Goal: Communication & Community: Answer question/provide support

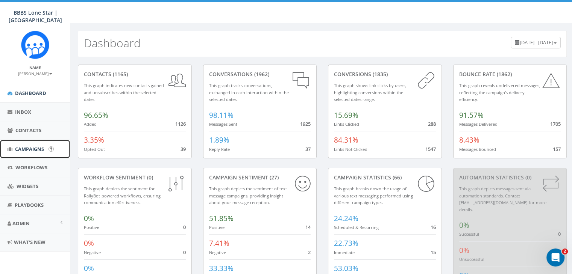
click at [30, 150] on span "Campaigns" at bounding box center [29, 149] width 29 height 7
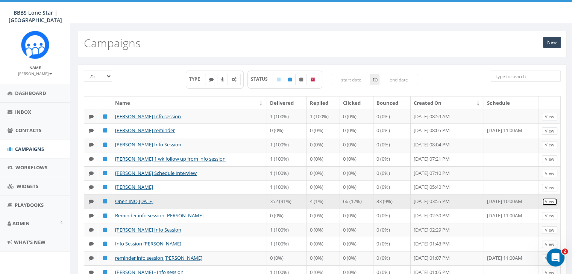
click at [554, 200] on link "View" at bounding box center [549, 202] width 15 height 8
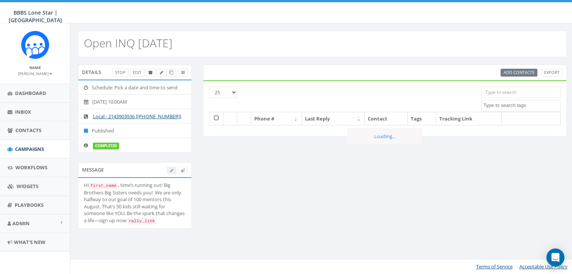
select select
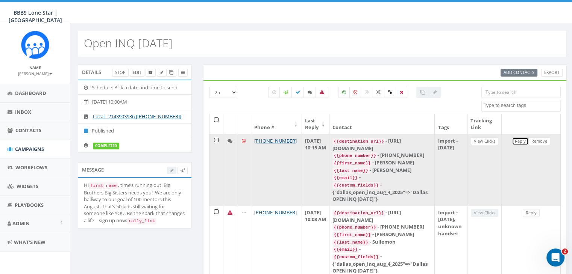
click at [520, 140] on link "Reply" at bounding box center [519, 142] width 17 height 8
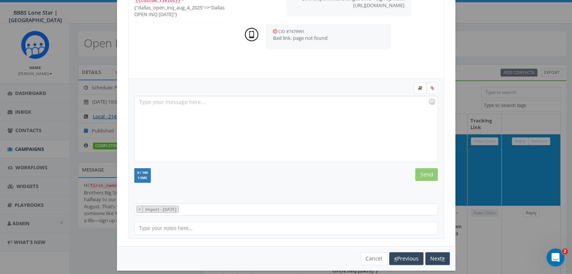
scroll to position [101, 0]
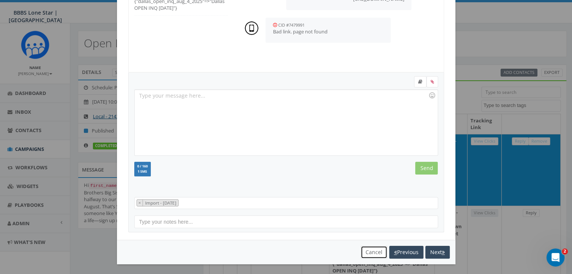
click at [371, 253] on button "Cancel" at bounding box center [373, 252] width 27 height 13
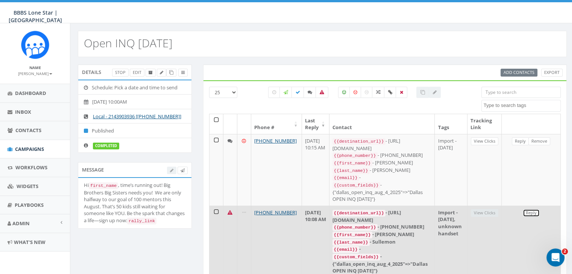
click at [532, 210] on link "Reply" at bounding box center [530, 213] width 17 height 8
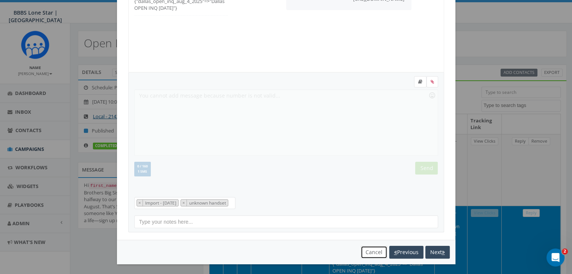
click at [373, 248] on button "Cancel" at bounding box center [373, 252] width 27 height 13
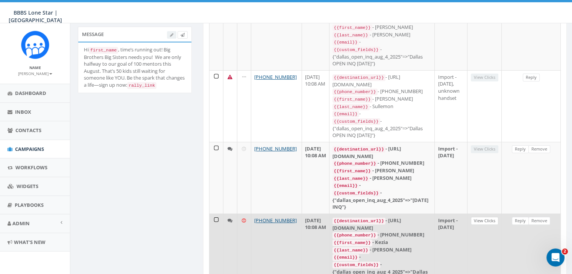
scroll to position [150, 0]
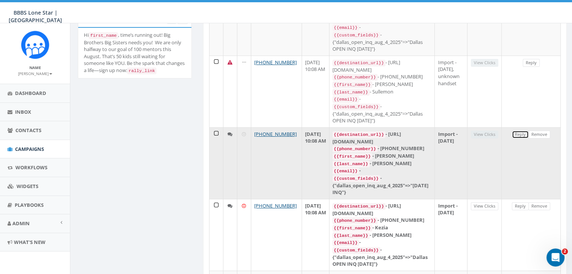
click at [517, 131] on link "Reply" at bounding box center [519, 135] width 17 height 8
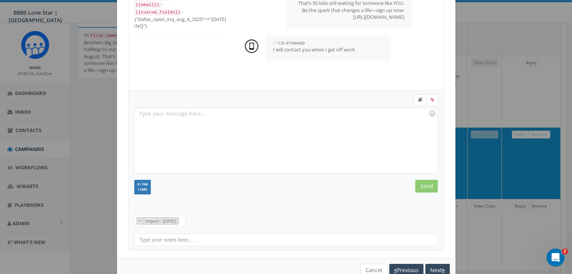
scroll to position [101, 0]
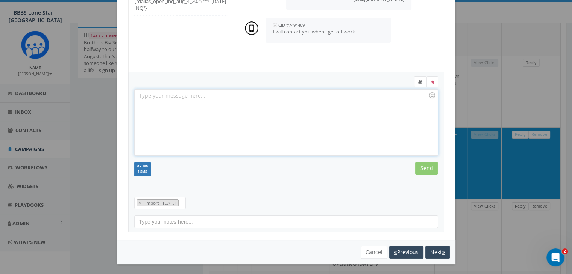
click at [228, 99] on div at bounding box center [286, 123] width 303 height 66
click at [421, 160] on form "Thank you Mark! Thank you Mark! Recent Smileys & People Animals & Nature Food &…" at bounding box center [286, 133] width 304 height 115
click at [421, 164] on input "Send" at bounding box center [426, 168] width 23 height 13
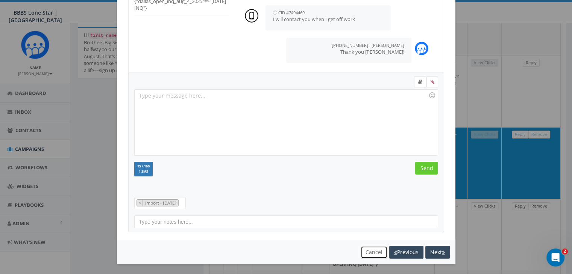
click at [363, 250] on button "Cancel" at bounding box center [373, 252] width 27 height 13
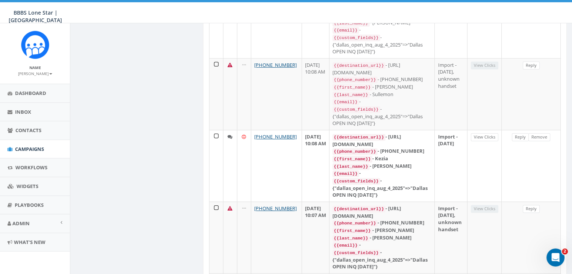
scroll to position [225, 0]
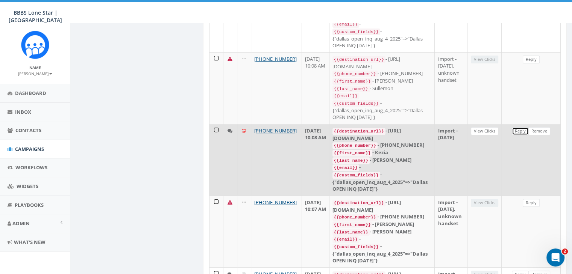
click at [521, 128] on link "Reply" at bounding box center [519, 131] width 17 height 8
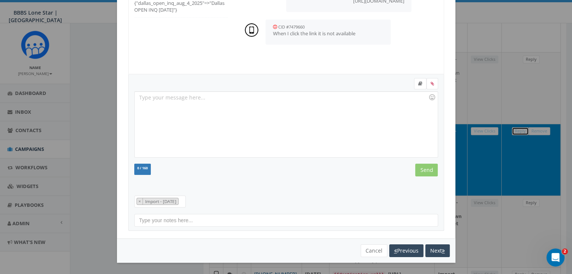
scroll to position [0, 0]
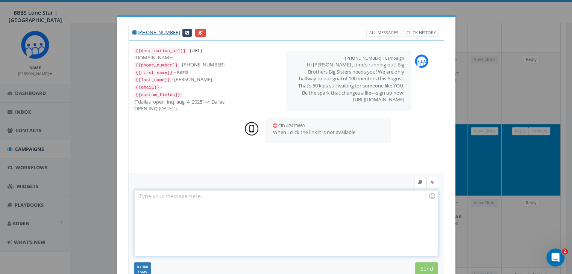
click at [321, 222] on div at bounding box center [286, 224] width 303 height 66
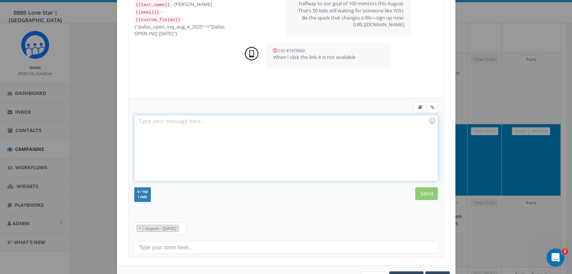
scroll to position [101, 0]
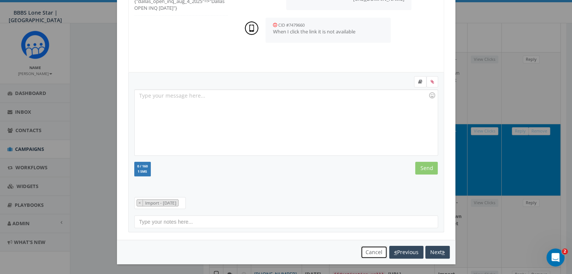
click at [373, 251] on button "Cancel" at bounding box center [373, 252] width 27 height 13
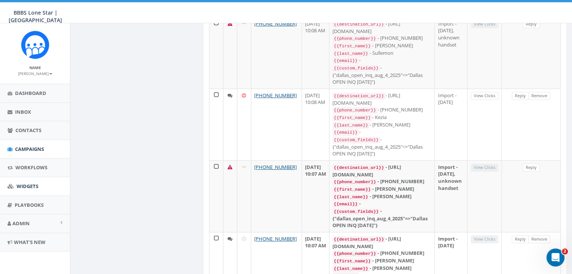
scroll to position [338, 0]
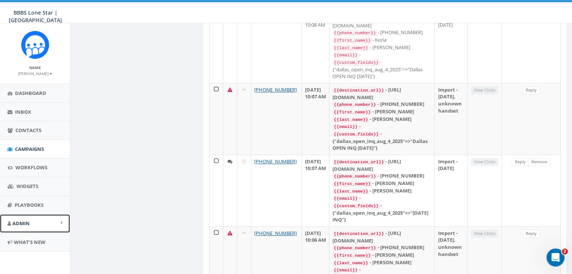
click at [62, 222] on span at bounding box center [62, 222] width 2 height 5
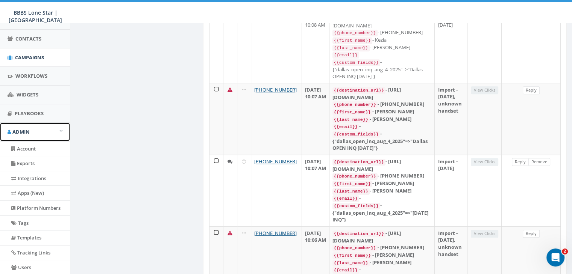
scroll to position [113, 0]
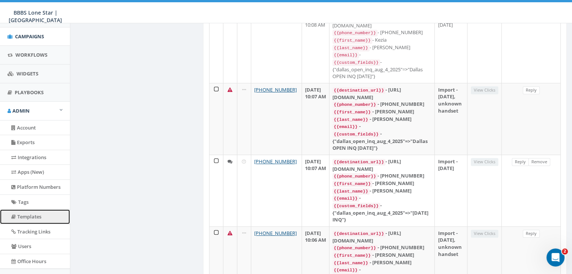
click at [27, 215] on link "Templates" at bounding box center [35, 217] width 70 height 15
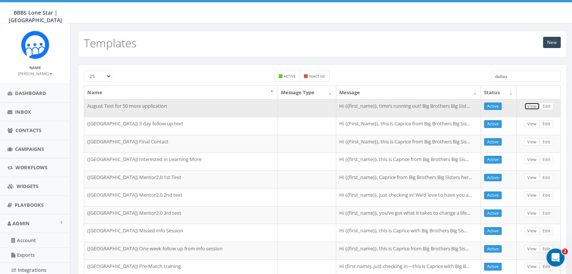
click at [533, 106] on link "View" at bounding box center [531, 107] width 15 height 8
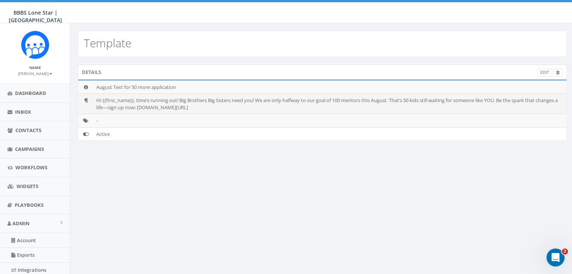
drag, startPoint x: 218, startPoint y: 106, endPoint x: 162, endPoint y: 108, distance: 56.1
click at [162, 108] on td "Hi {{first_name}}, time’s running out! Big Brothers Big Sisters need you! We ar…" at bounding box center [329, 104] width 473 height 20
copy td "[DOMAIN_NAME][URL]"
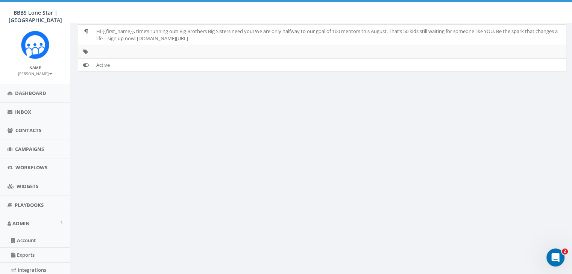
scroll to position [146, 0]
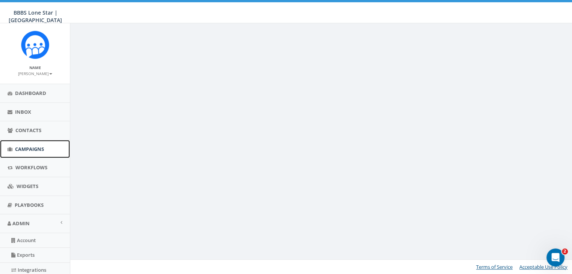
click at [35, 147] on span "Campaigns" at bounding box center [29, 149] width 29 height 7
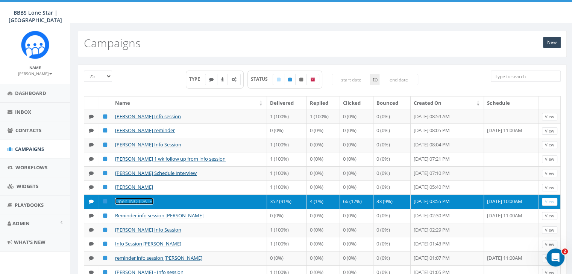
click at [146, 200] on link "Open INQ [DATE]" at bounding box center [134, 201] width 38 height 7
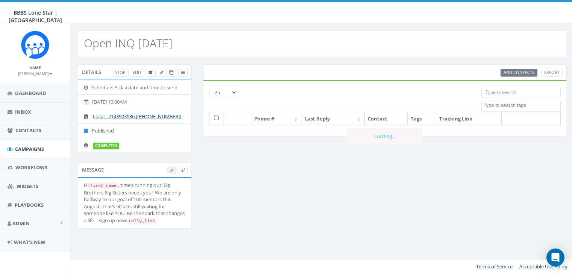
select select
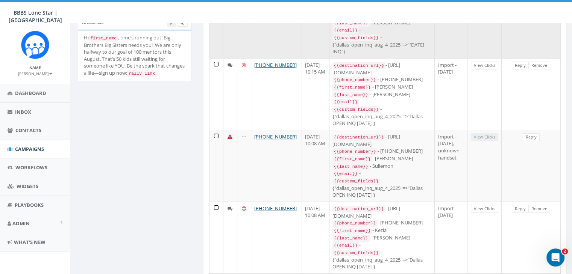
scroll to position [150, 0]
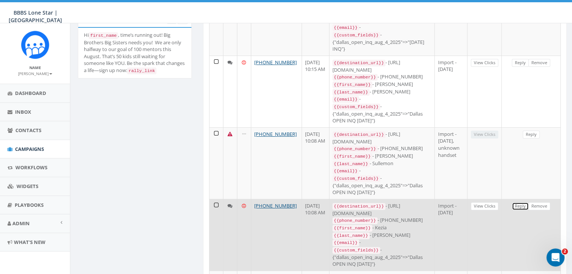
click at [523, 203] on link "Reply" at bounding box center [519, 207] width 17 height 8
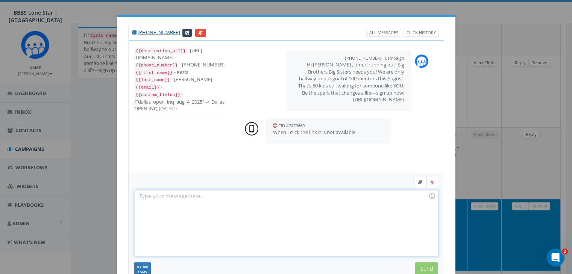
click at [215, 195] on div at bounding box center [286, 224] width 303 height 66
click at [418, 267] on input "Send" at bounding box center [426, 269] width 23 height 13
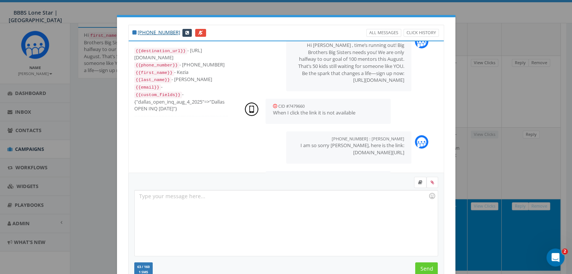
scroll to position [73, 0]
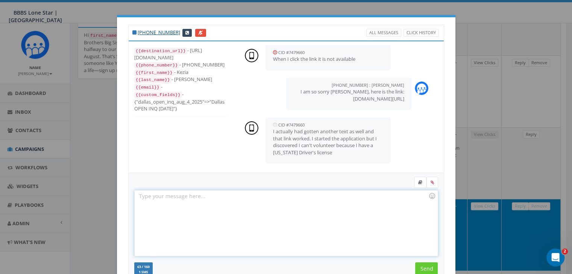
click at [175, 200] on div at bounding box center [286, 224] width 303 height 66
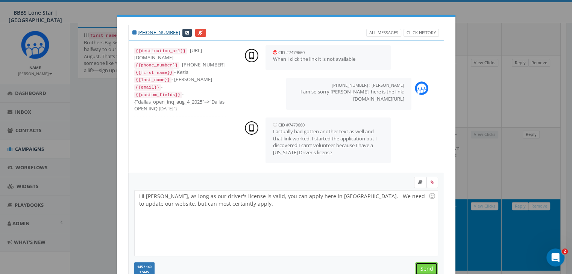
click at [427, 266] on input "Send" at bounding box center [426, 269] width 23 height 13
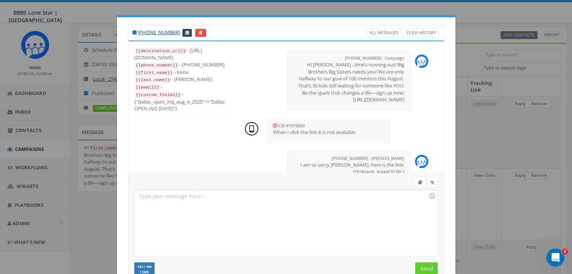
scroll to position [167, 0]
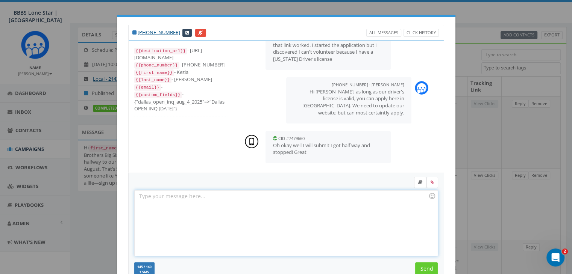
click at [378, 202] on div at bounding box center [286, 224] width 303 height 66
click at [150, 195] on div at bounding box center [286, 224] width 303 height 66
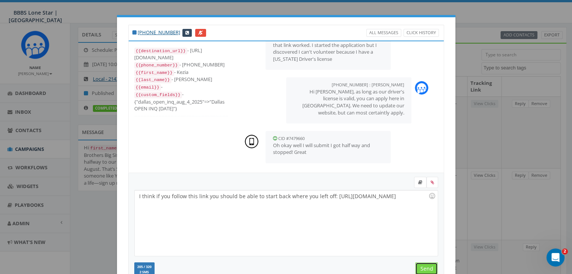
click at [428, 266] on input "Send" at bounding box center [426, 269] width 23 height 13
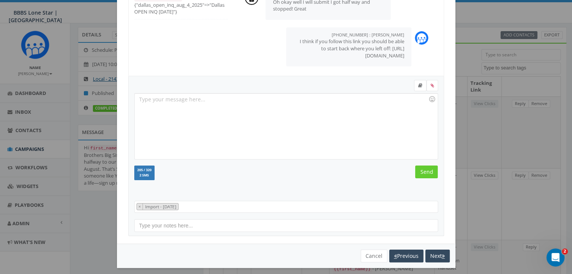
scroll to position [101, 0]
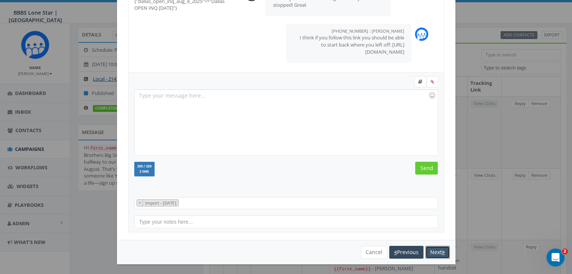
click at [435, 251] on button "Next" at bounding box center [437, 252] width 24 height 13
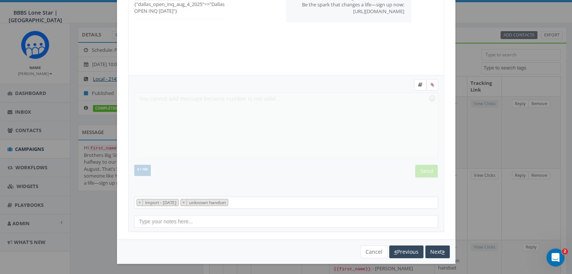
scroll to position [8, 0]
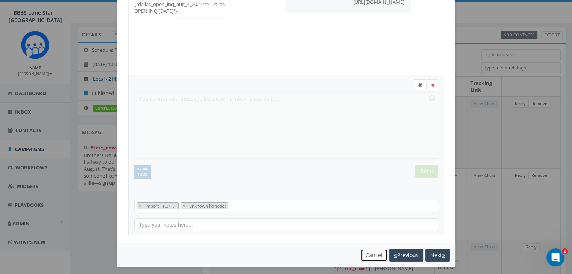
click at [370, 254] on button "Cancel" at bounding box center [373, 255] width 27 height 13
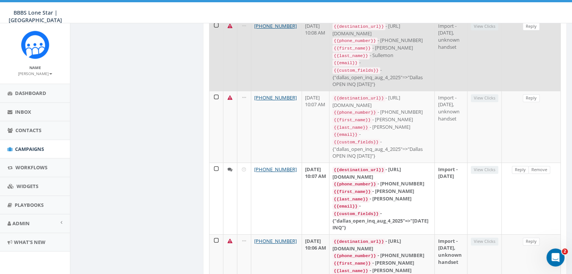
scroll to position [402, 0]
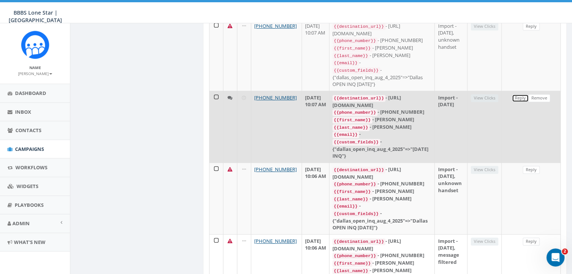
click at [522, 94] on link "Reply" at bounding box center [519, 98] width 17 height 8
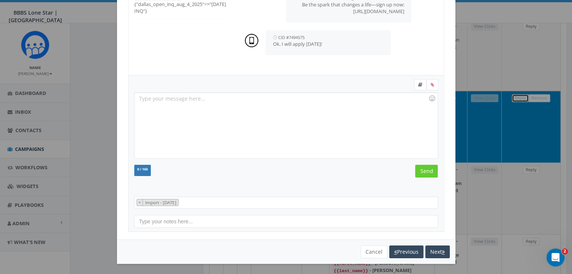
scroll to position [0, 0]
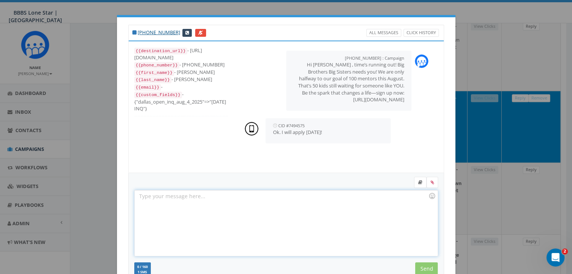
click at [298, 196] on div at bounding box center [286, 224] width 303 height 66
click at [421, 262] on form "Thank you [PERSON_NAME]! Thank you [PERSON_NAME]! Recent Smileys & People Anima…" at bounding box center [286, 234] width 304 height 115
click at [421, 265] on input "Send" at bounding box center [426, 269] width 23 height 13
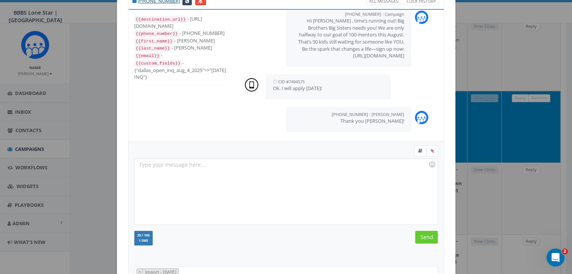
scroll to position [101, 0]
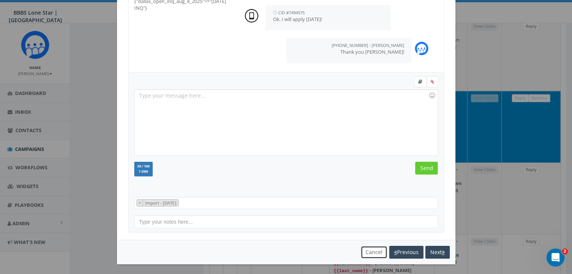
click at [370, 253] on button "Cancel" at bounding box center [373, 252] width 27 height 13
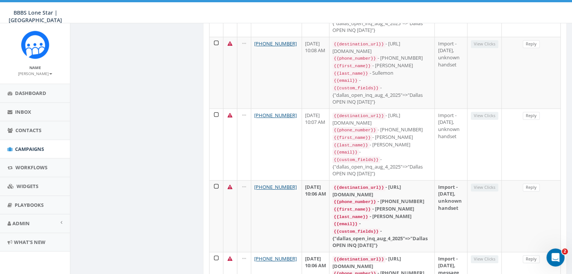
scroll to position [426, 0]
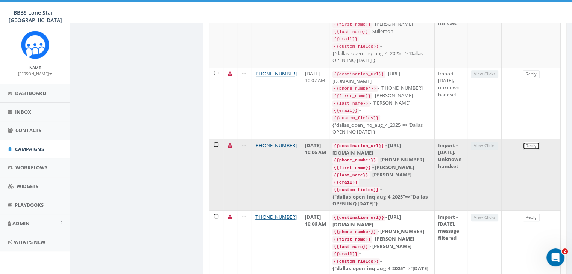
click at [531, 142] on link "Reply" at bounding box center [530, 146] width 17 height 8
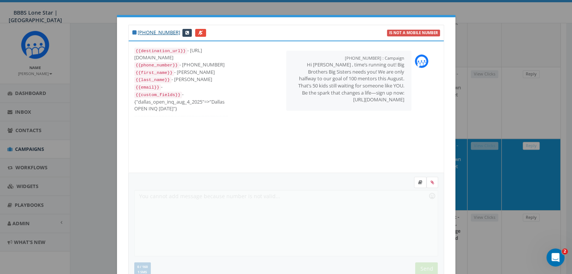
scroll to position [101, 0]
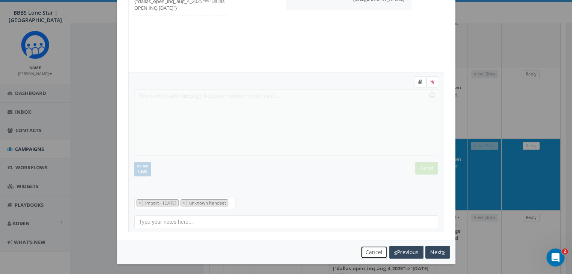
click at [366, 250] on button "Cancel" at bounding box center [373, 252] width 27 height 13
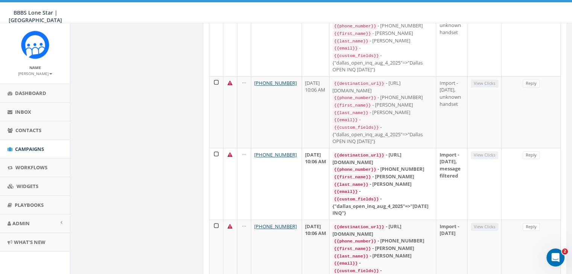
scroll to position [493, 0]
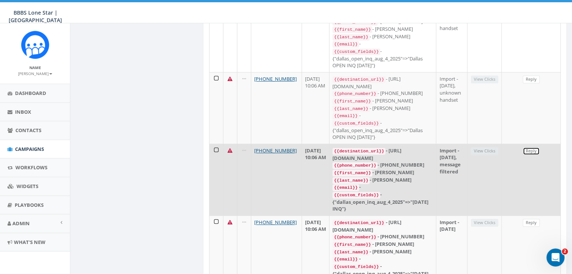
click at [530, 147] on link "Reply" at bounding box center [530, 151] width 17 height 8
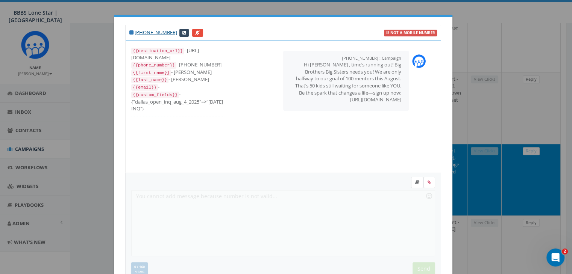
scroll to position [101, 0]
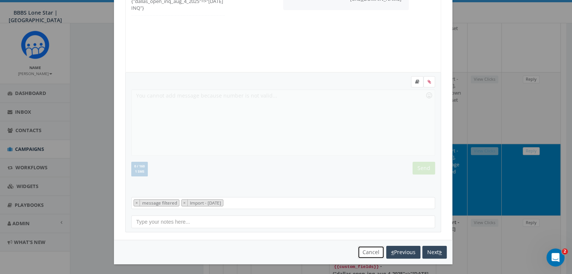
click at [360, 247] on button "Cancel" at bounding box center [370, 252] width 27 height 13
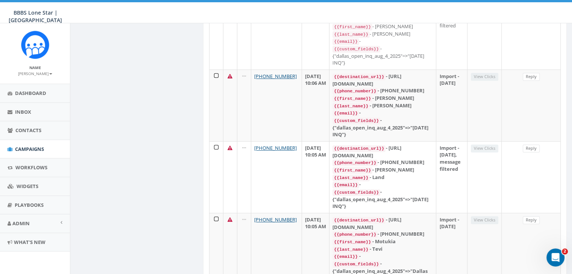
scroll to position [601, 0]
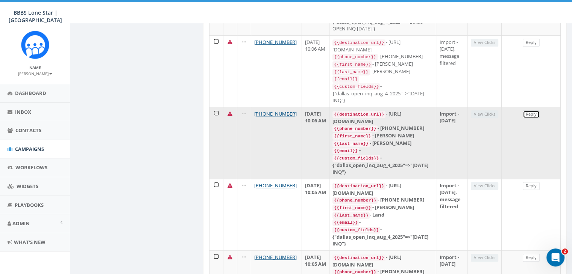
click at [528, 110] on link "Reply" at bounding box center [530, 114] width 17 height 8
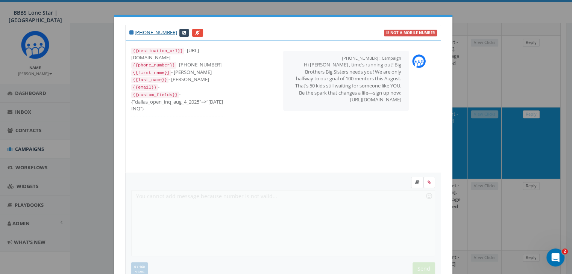
scroll to position [101, 0]
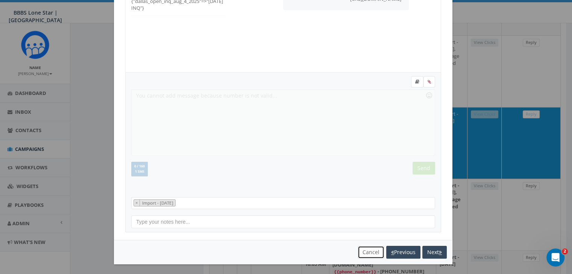
click at [364, 253] on button "Cancel" at bounding box center [370, 252] width 27 height 13
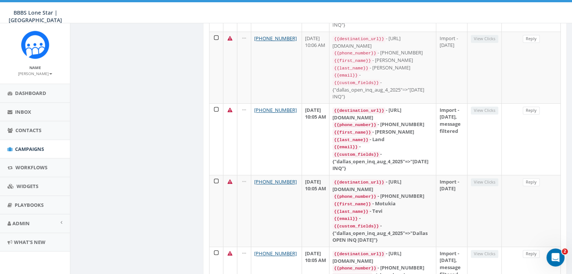
scroll to position [715, 0]
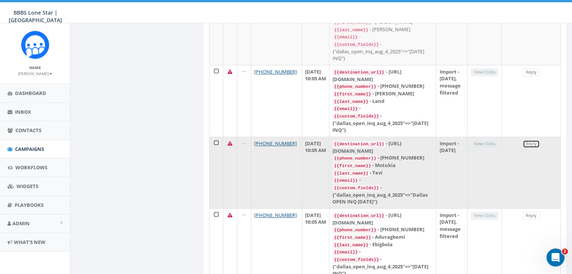
click at [536, 140] on link "Reply" at bounding box center [530, 144] width 17 height 8
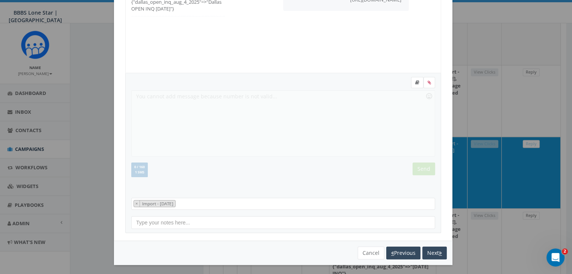
scroll to position [101, 0]
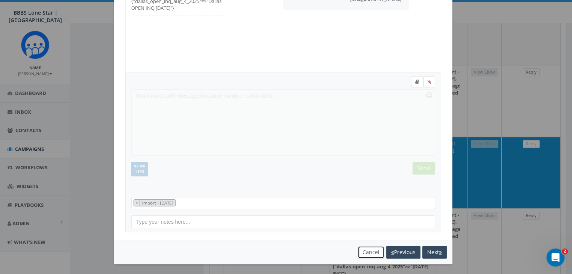
click at [365, 250] on button "Cancel" at bounding box center [370, 252] width 27 height 13
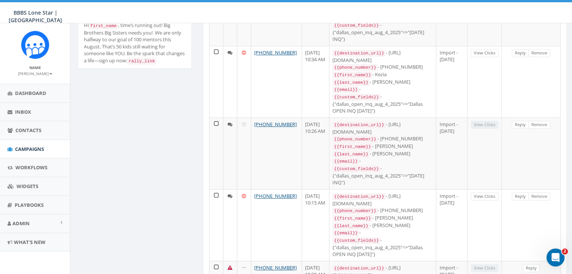
scroll to position [162, 0]
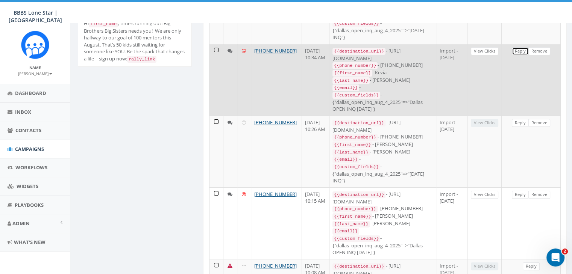
click at [515, 49] on link "Reply" at bounding box center [519, 51] width 17 height 8
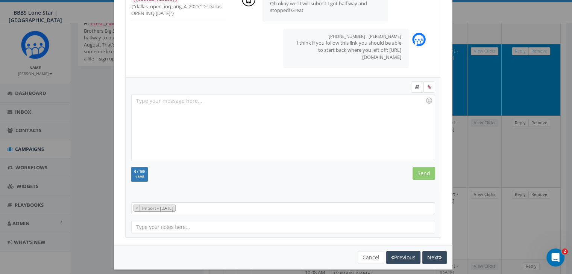
scroll to position [101, 0]
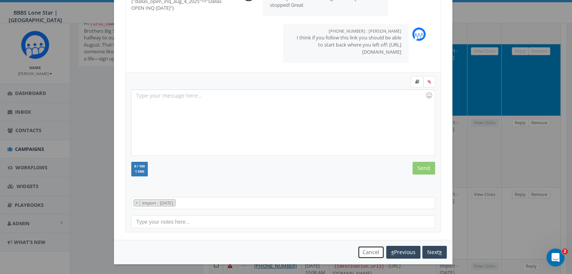
click at [369, 251] on button "Cancel" at bounding box center [370, 252] width 27 height 13
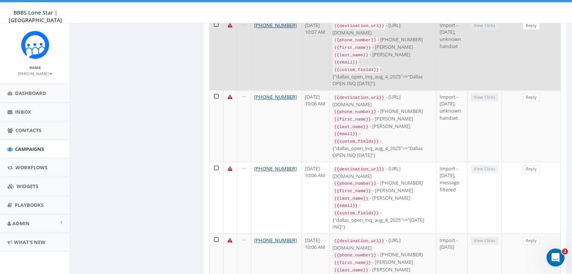
scroll to position [613, 0]
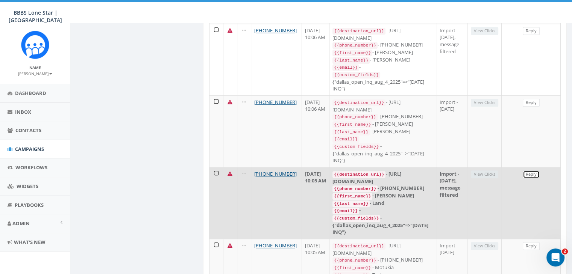
click at [535, 171] on link "Reply" at bounding box center [530, 175] width 17 height 8
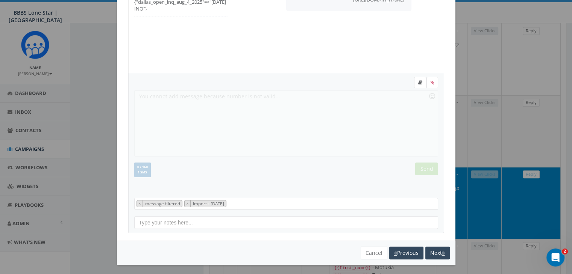
scroll to position [101, 0]
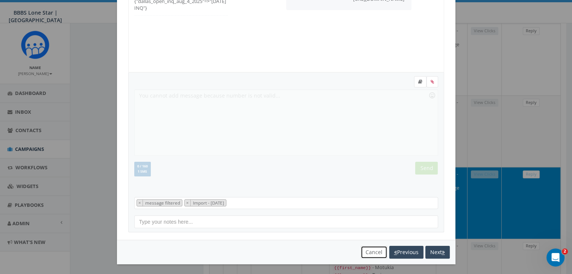
click at [372, 250] on button "Cancel" at bounding box center [373, 252] width 27 height 13
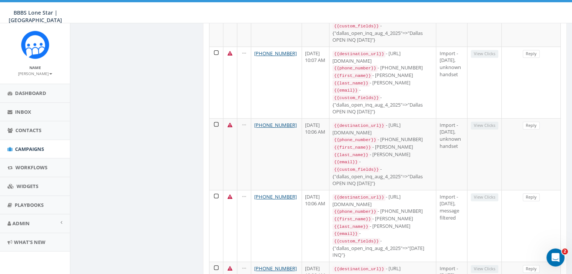
scroll to position [0, 0]
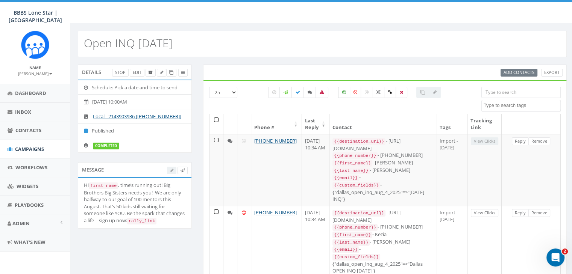
click at [342, 89] on label at bounding box center [344, 92] width 12 height 11
checkbox input "true"
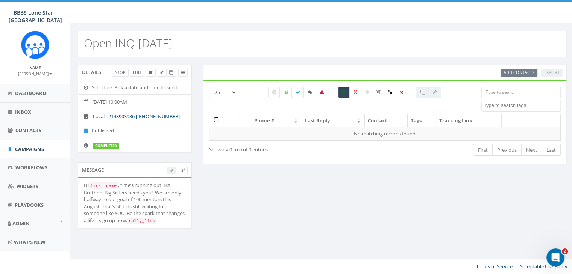
click at [354, 88] on label at bounding box center [355, 92] width 12 height 11
checkbox input "true"
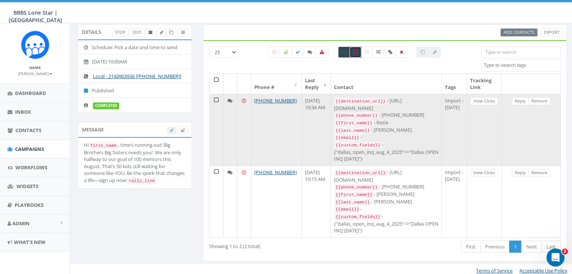
scroll to position [41, 0]
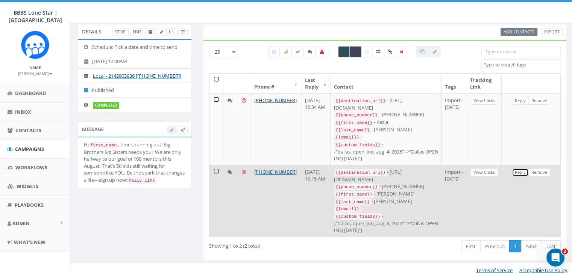
click at [520, 172] on link "Reply" at bounding box center [519, 173] width 17 height 8
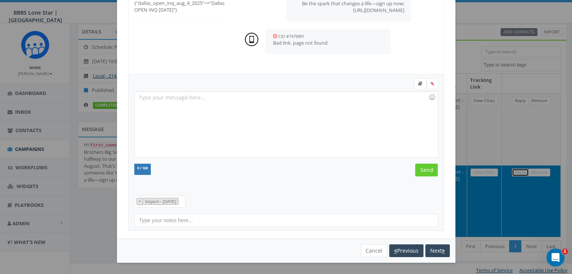
scroll to position [0, 0]
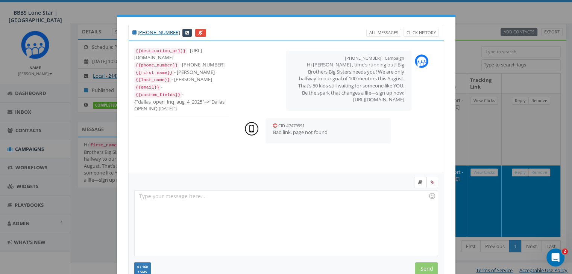
click at [236, 203] on div at bounding box center [286, 224] width 303 height 66
click at [157, 197] on div at bounding box center [286, 224] width 303 height 66
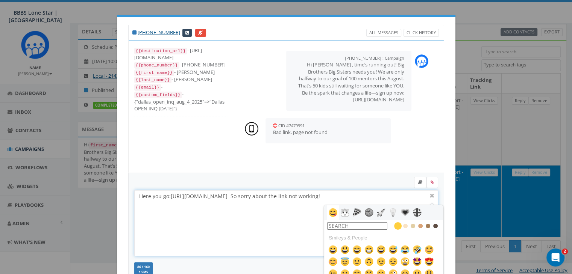
click at [247, 223] on div "Here you go: [URL][DOMAIN_NAME] So sorry about the link not working!" at bounding box center [286, 224] width 303 height 66
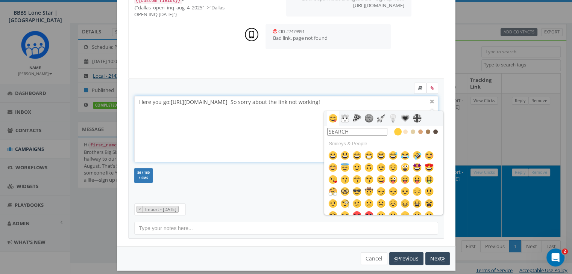
scroll to position [101, 0]
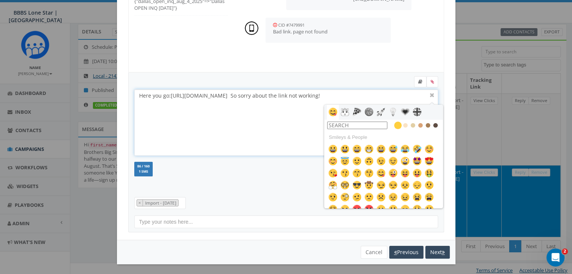
click at [295, 195] on div "Here you go: [URL][DOMAIN_NAME] So sorry about the link not working! Here you g…" at bounding box center [286, 153] width 316 height 160
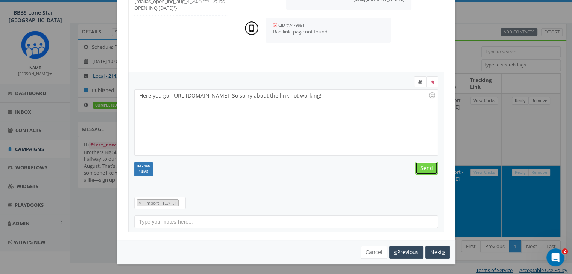
click at [416, 164] on input "Send" at bounding box center [426, 168] width 23 height 13
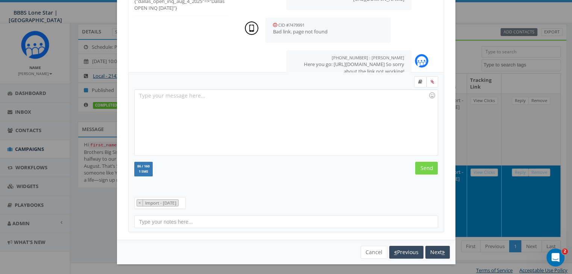
scroll to position [20, 0]
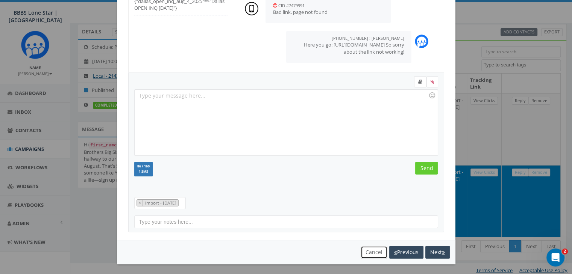
click at [363, 251] on button "Cancel" at bounding box center [373, 252] width 27 height 13
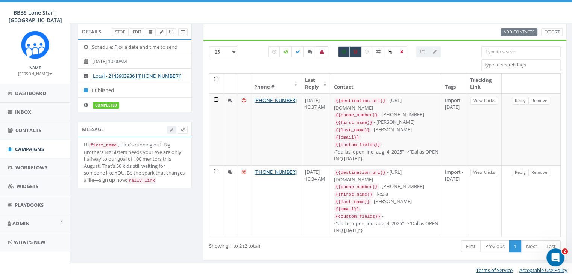
click at [323, 51] on icon at bounding box center [321, 52] width 5 height 5
checkbox input "true"
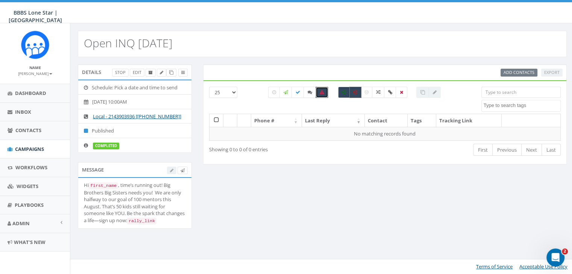
click at [356, 90] on icon at bounding box center [355, 92] width 4 height 5
checkbox input "false"
click at [342, 91] on icon at bounding box center [344, 92] width 4 height 5
checkbox input "false"
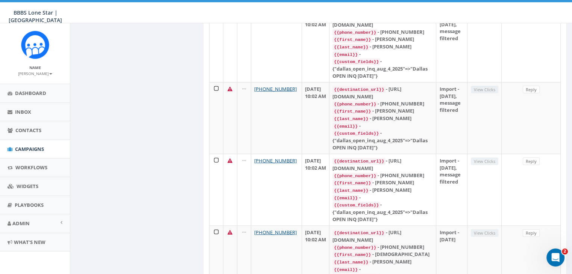
scroll to position [1651, 0]
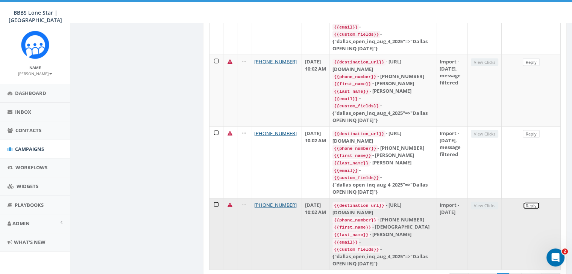
click at [533, 202] on link "Reply" at bounding box center [530, 206] width 17 height 8
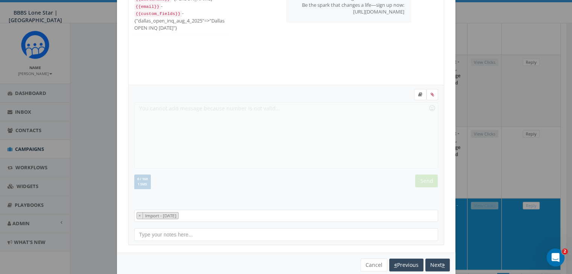
scroll to position [101, 0]
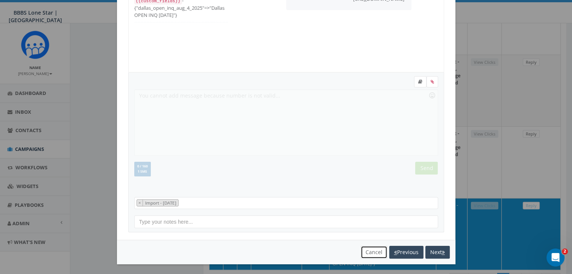
click at [371, 251] on button "Cancel" at bounding box center [373, 252] width 27 height 13
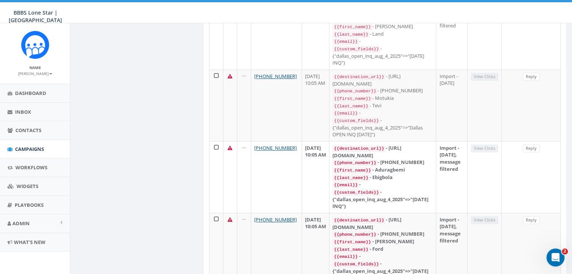
scroll to position [489, 0]
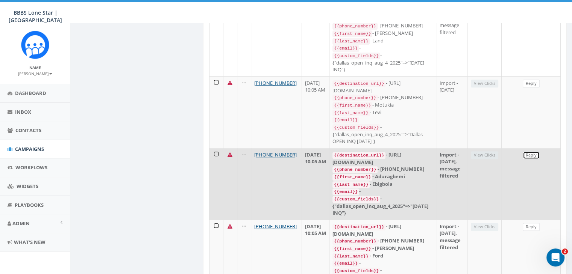
click at [535, 151] on link "Reply" at bounding box center [530, 155] width 17 height 8
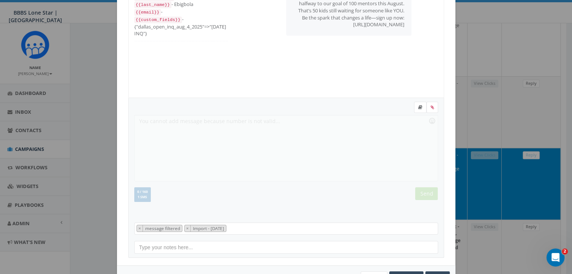
scroll to position [101, 0]
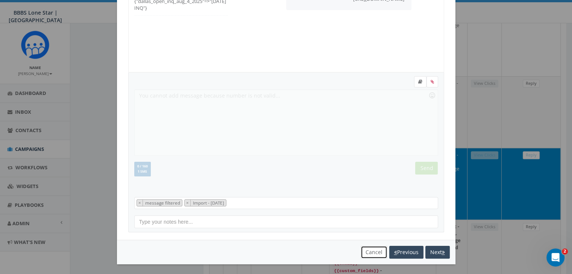
click at [367, 248] on button "Cancel" at bounding box center [373, 252] width 27 height 13
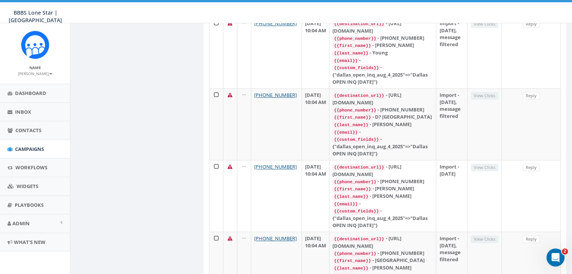
scroll to position [902, 0]
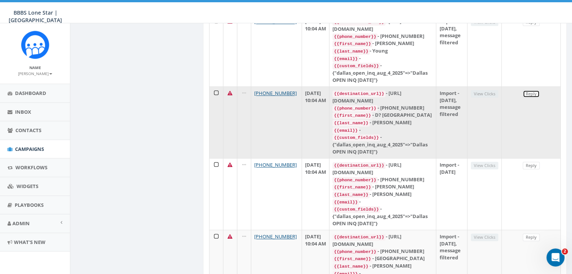
click at [524, 90] on link "Reply" at bounding box center [530, 94] width 17 height 8
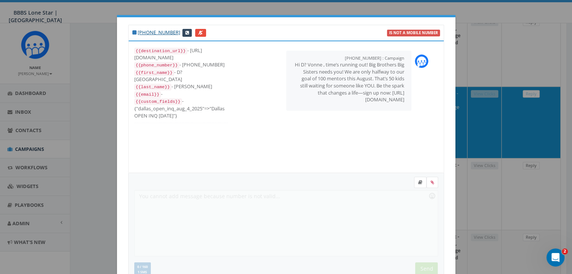
scroll to position [101, 0]
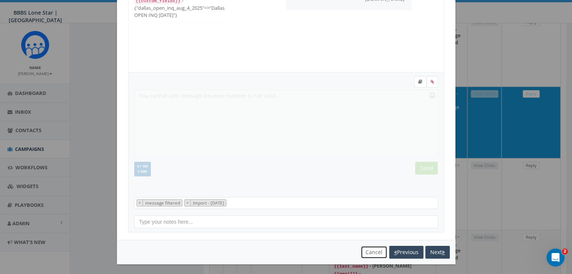
click at [370, 251] on button "Cancel" at bounding box center [373, 252] width 27 height 13
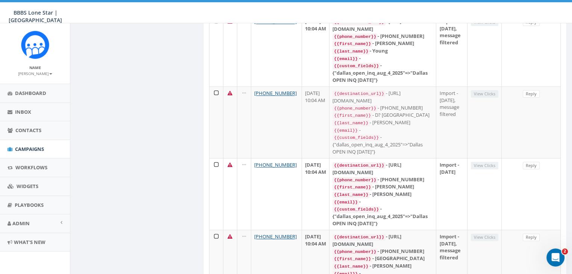
scroll to position [65, 0]
